Goal: Find specific page/section: Find specific page/section

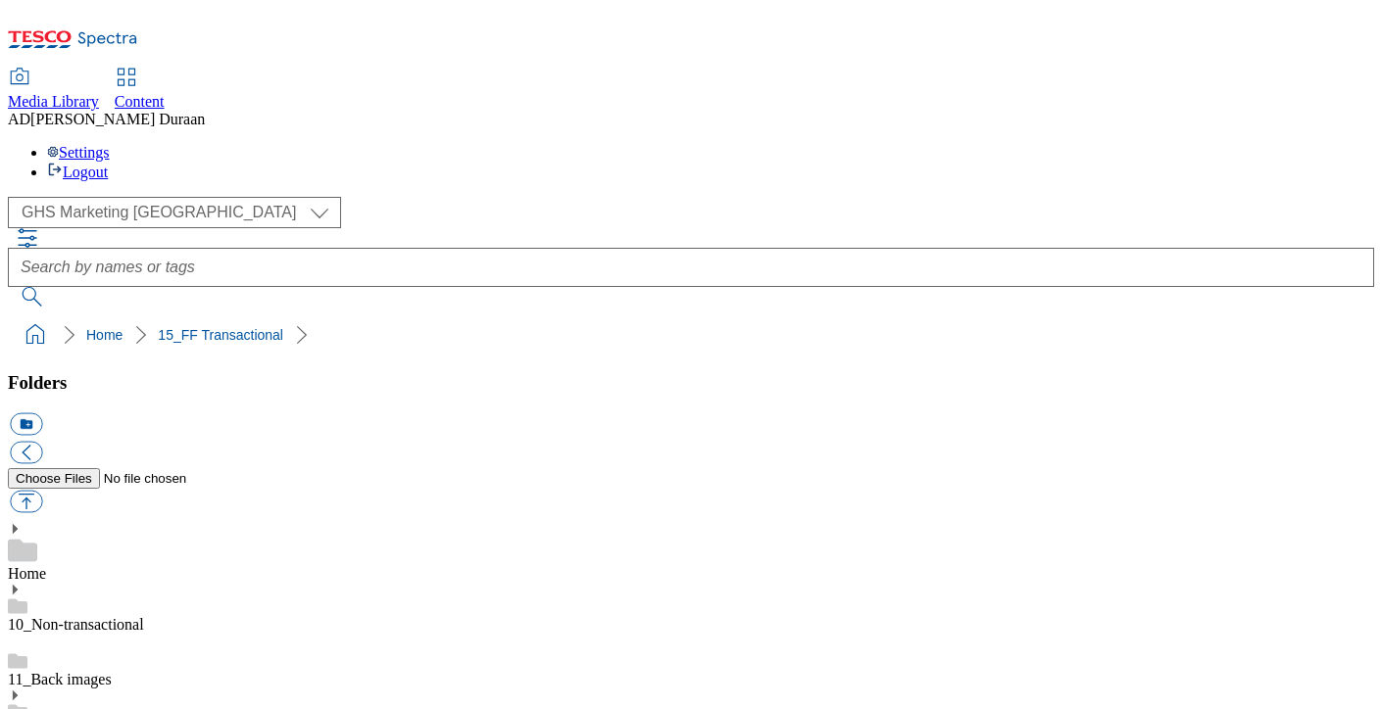
select select "flare-ghs-mktg"
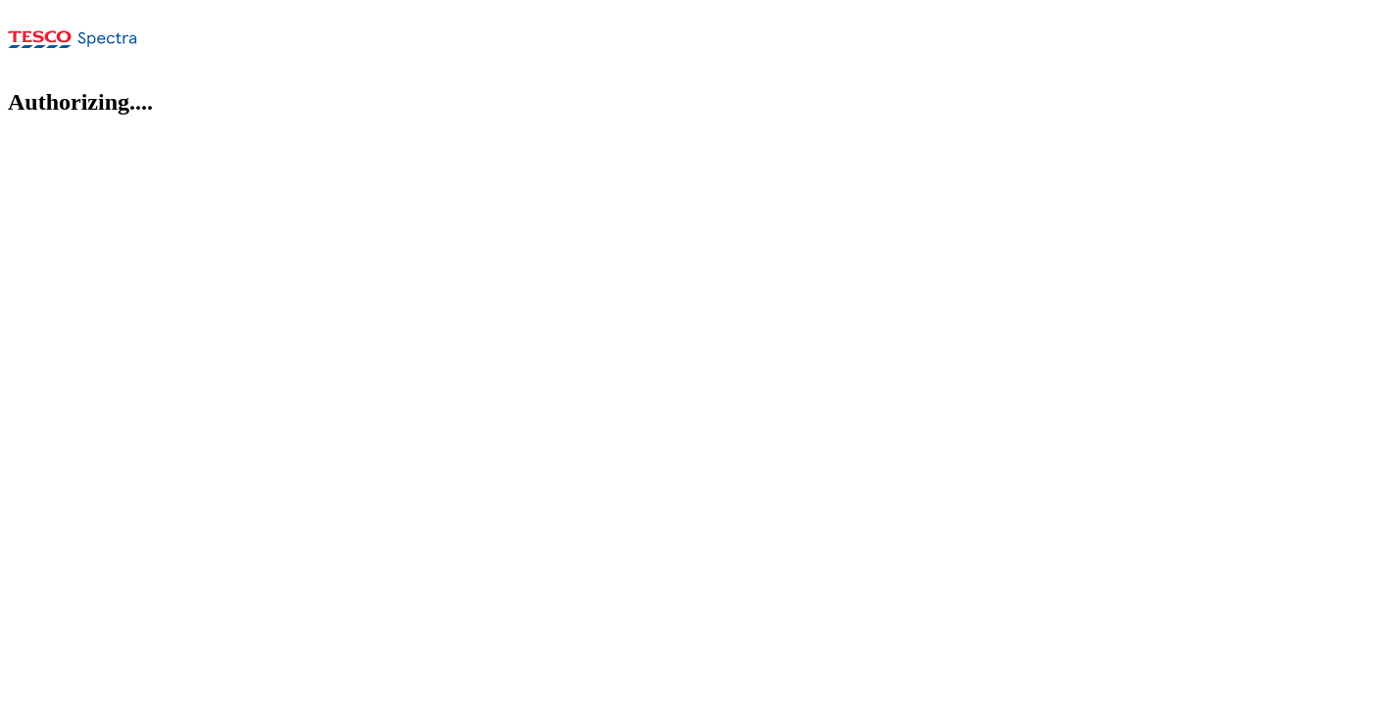
select select "flare-ghs-mktg"
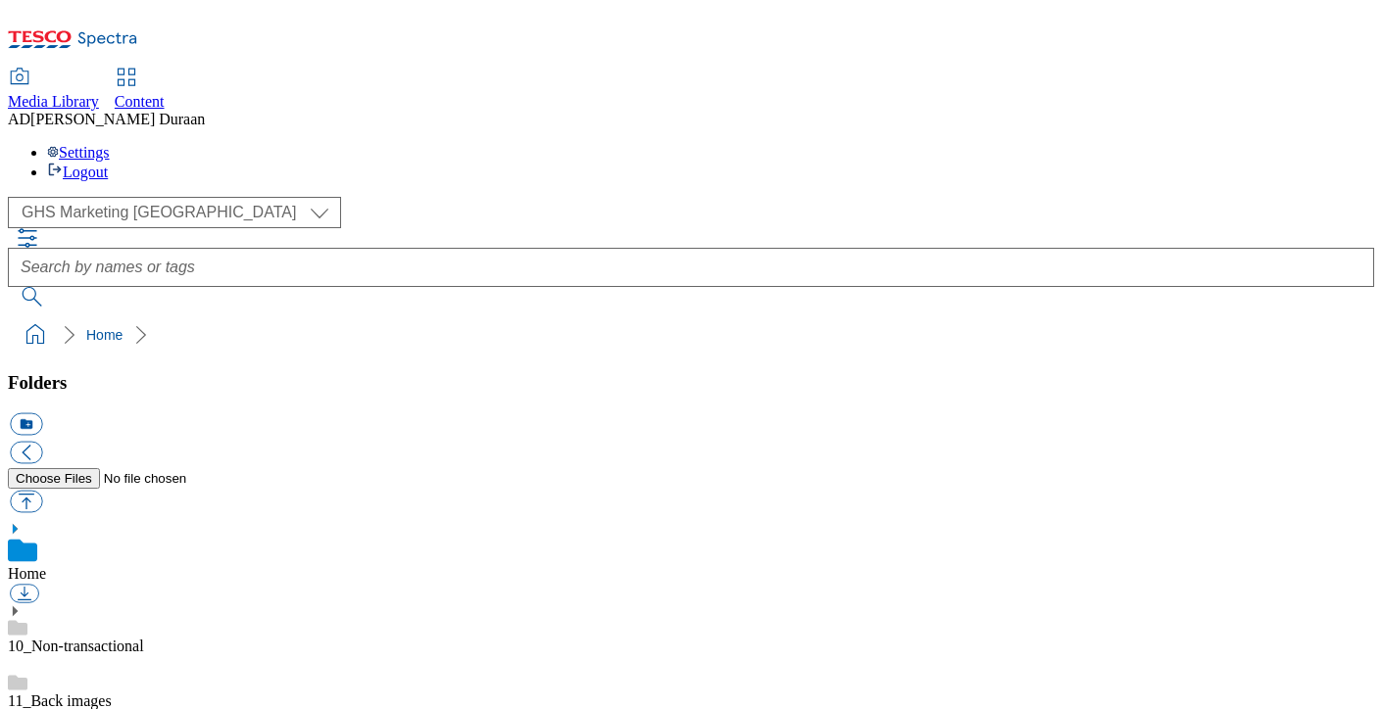
scroll to position [70, 0]
